Goal: Navigation & Orientation: Go to known website

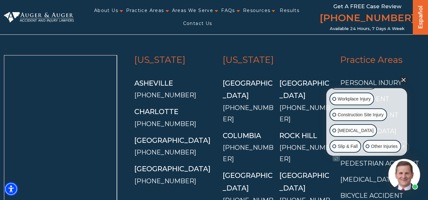
scroll to position [2550, 0]
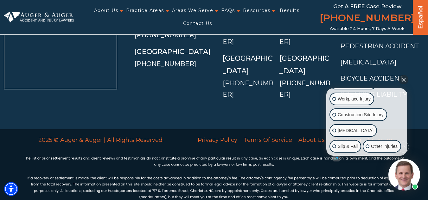
click at [404, 80] on button "Close Intaker Chat Widget" at bounding box center [403, 79] width 9 height 9
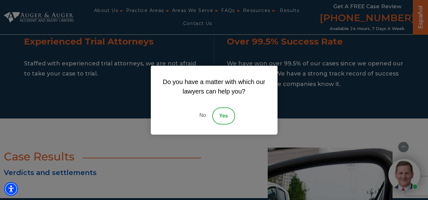
click at [201, 119] on link "No" at bounding box center [202, 116] width 19 height 17
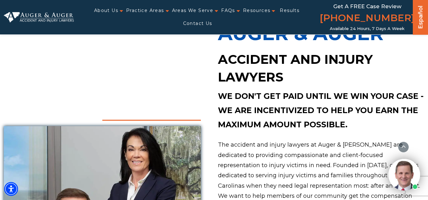
scroll to position [0, 0]
